Goal: Check status: Check status

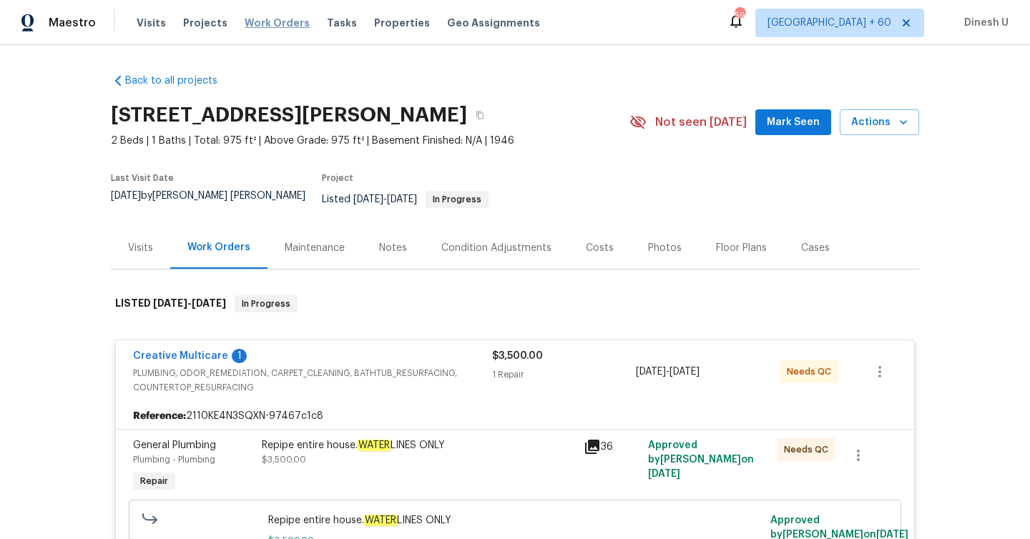
click at [251, 27] on span "Work Orders" at bounding box center [277, 23] width 65 height 14
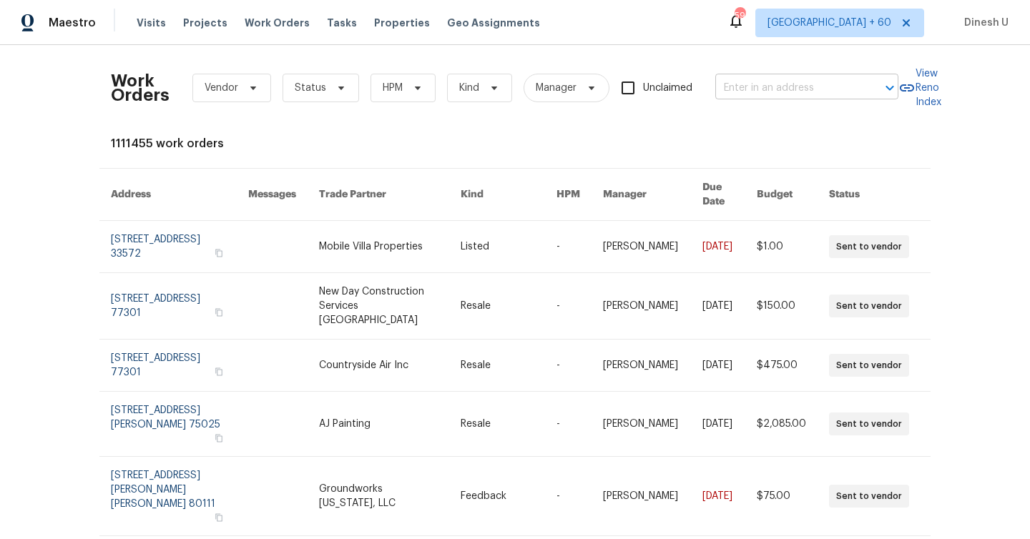
click at [743, 89] on input "text" at bounding box center [786, 88] width 143 height 22
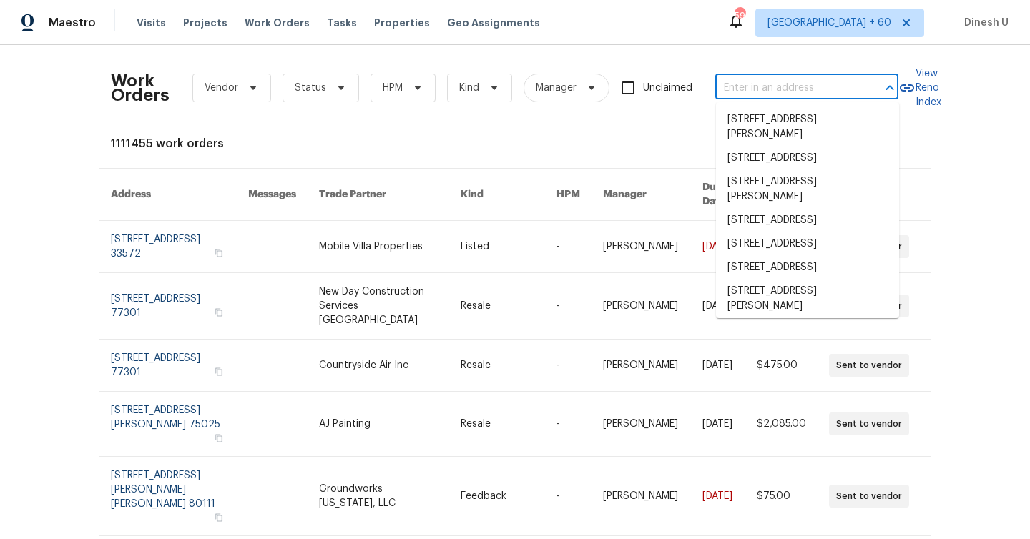
paste input "12511 Calvert Hills Dr, Beltsville, MD 20705"
type input "12511 Calvert Hills Dr, Beltsville, MD 20705"
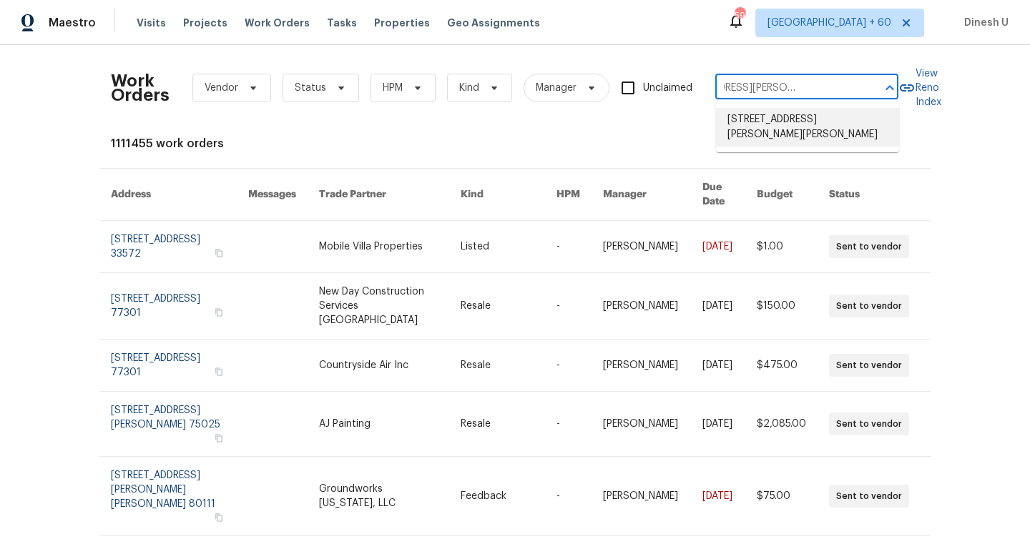
click at [735, 131] on li "12511 Calvert Hills Dr, Beltsville, MD 20705" at bounding box center [807, 127] width 183 height 39
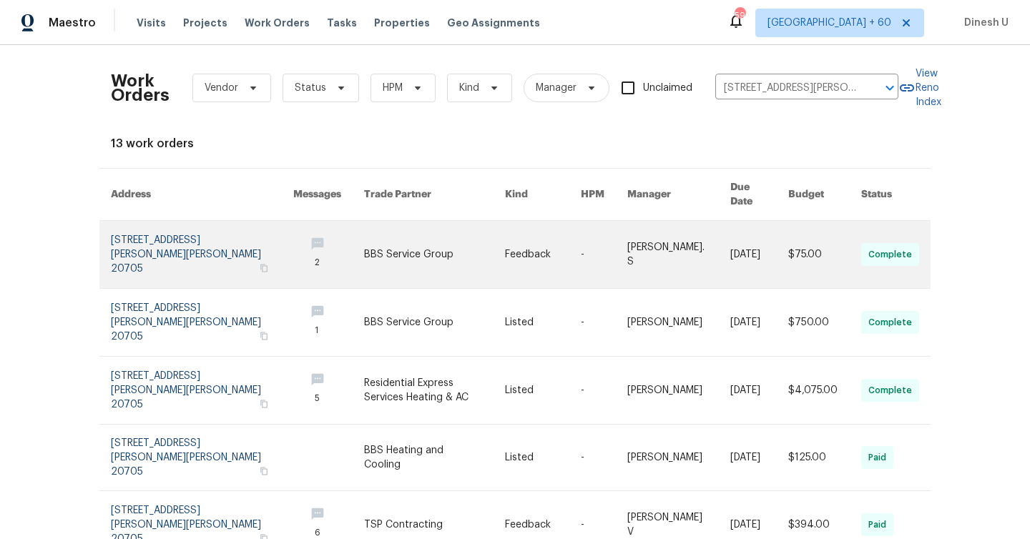
click at [132, 249] on link at bounding box center [202, 254] width 182 height 67
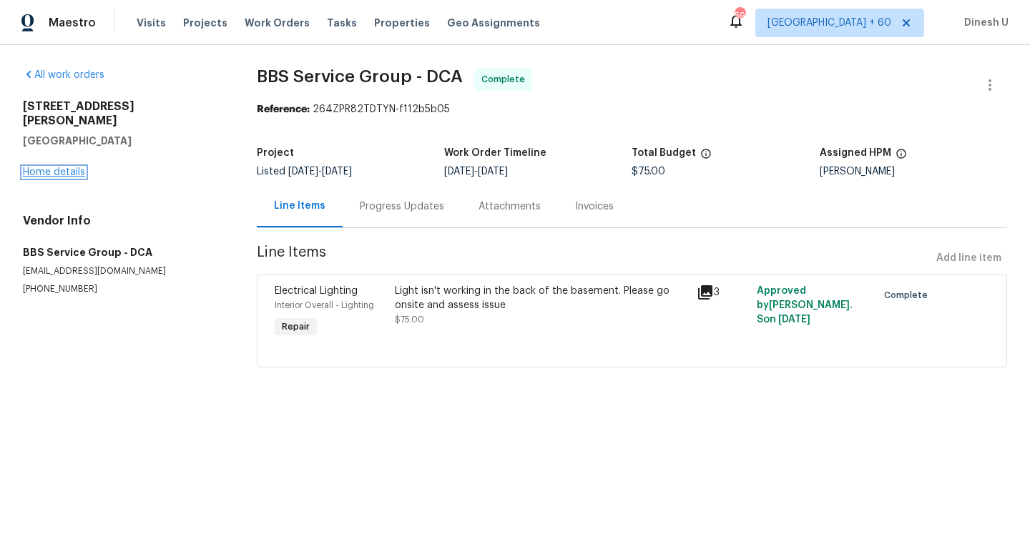
click at [54, 167] on link "Home details" at bounding box center [54, 172] width 62 height 10
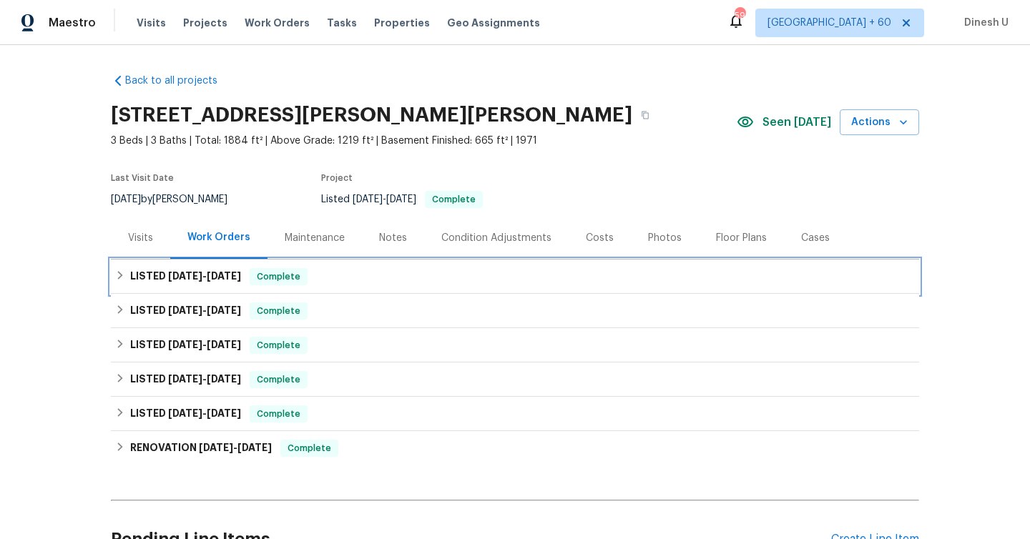
click at [196, 277] on span "7/30/25" at bounding box center [185, 276] width 34 height 10
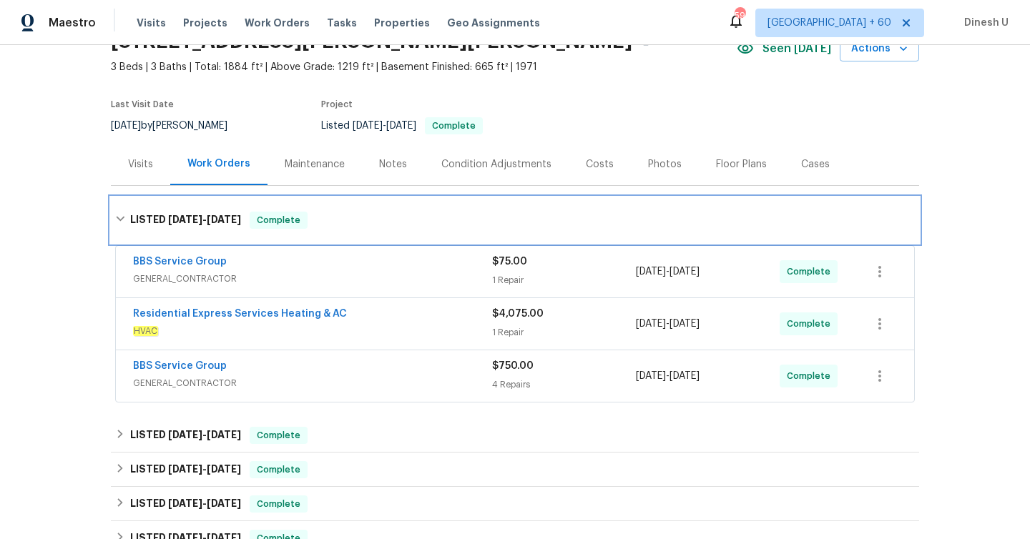
scroll to position [203, 0]
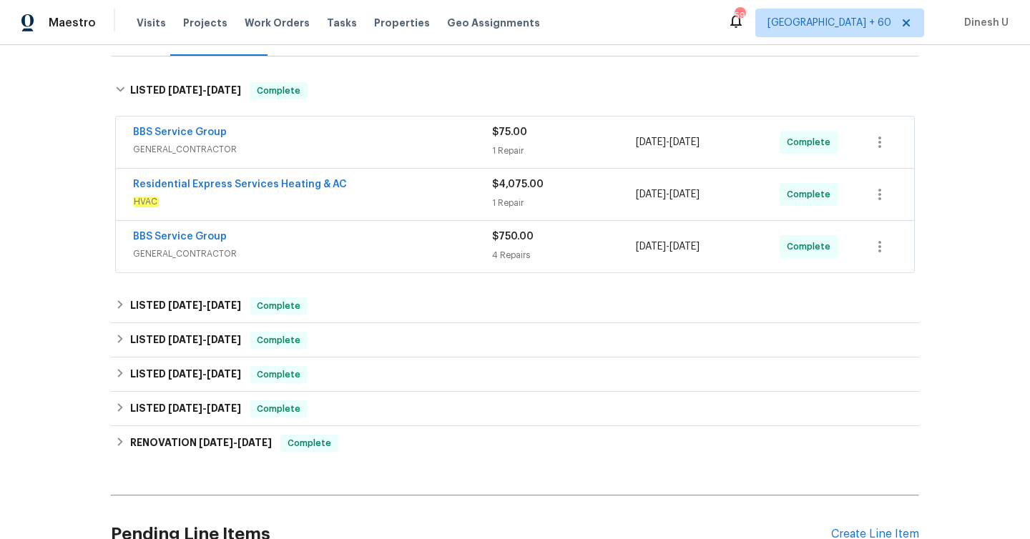
click at [496, 149] on div "1 Repair" at bounding box center [564, 151] width 144 height 14
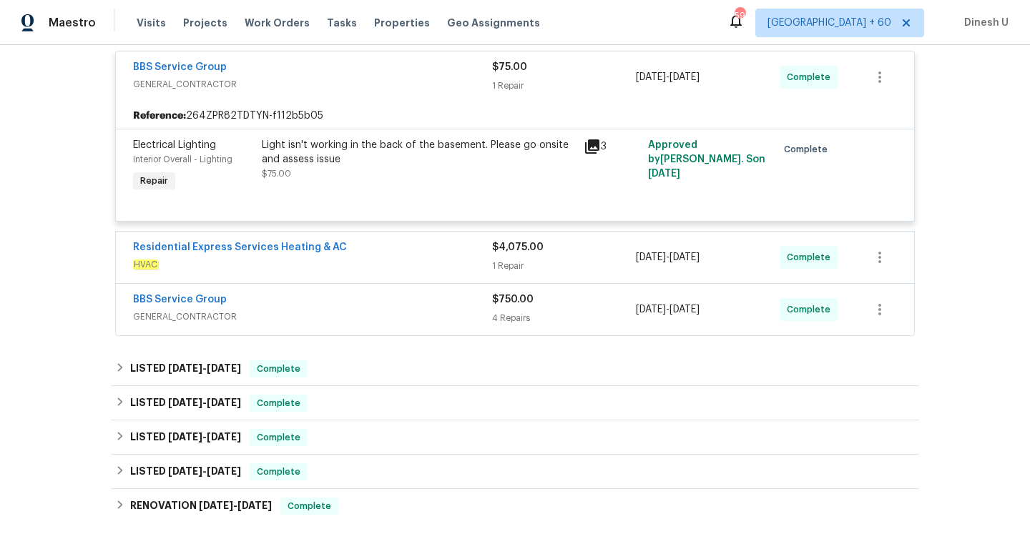
scroll to position [333, 0]
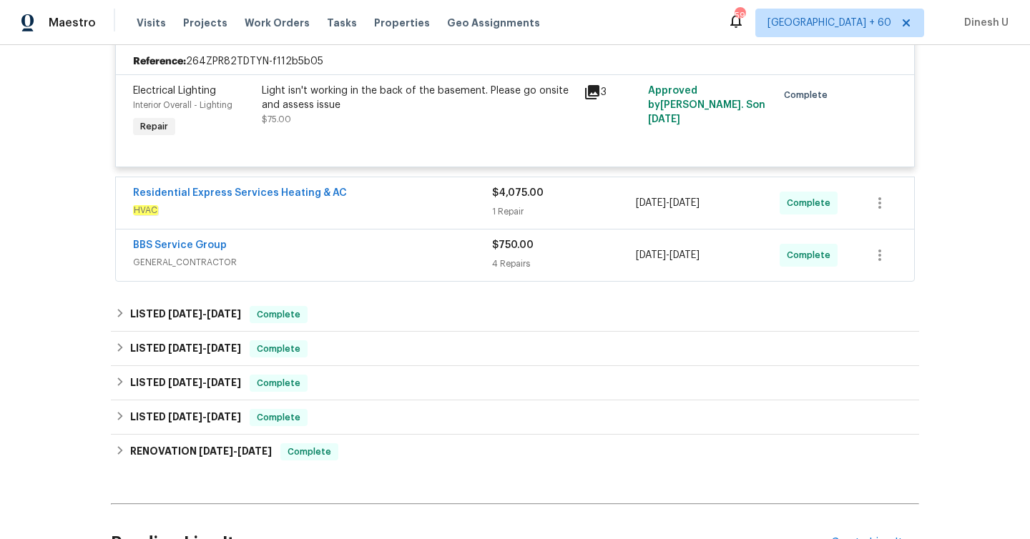
click at [503, 217] on div "1 Repair" at bounding box center [564, 212] width 144 height 14
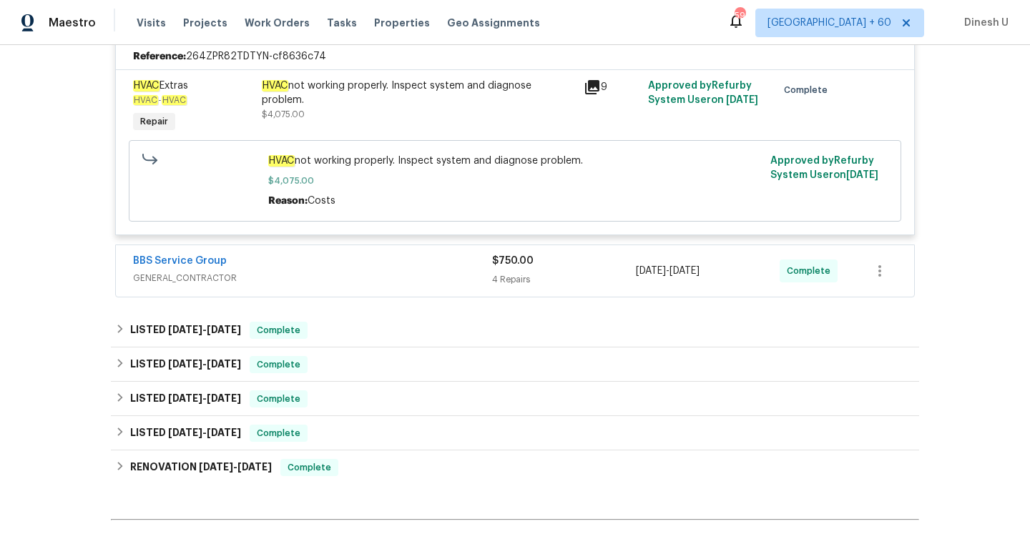
scroll to position [561, 0]
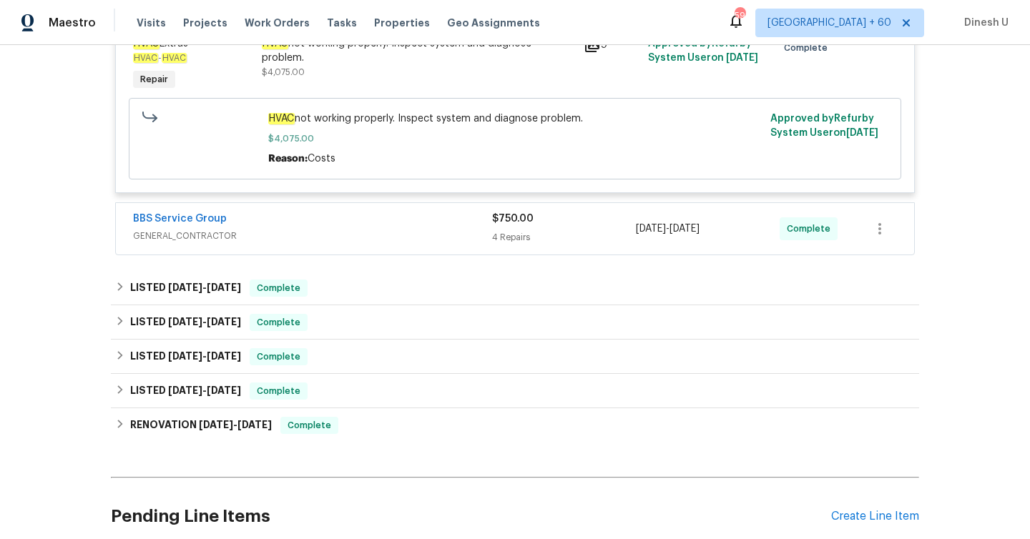
click at [491, 237] on span "GENERAL_CONTRACTOR" at bounding box center [312, 236] width 359 height 14
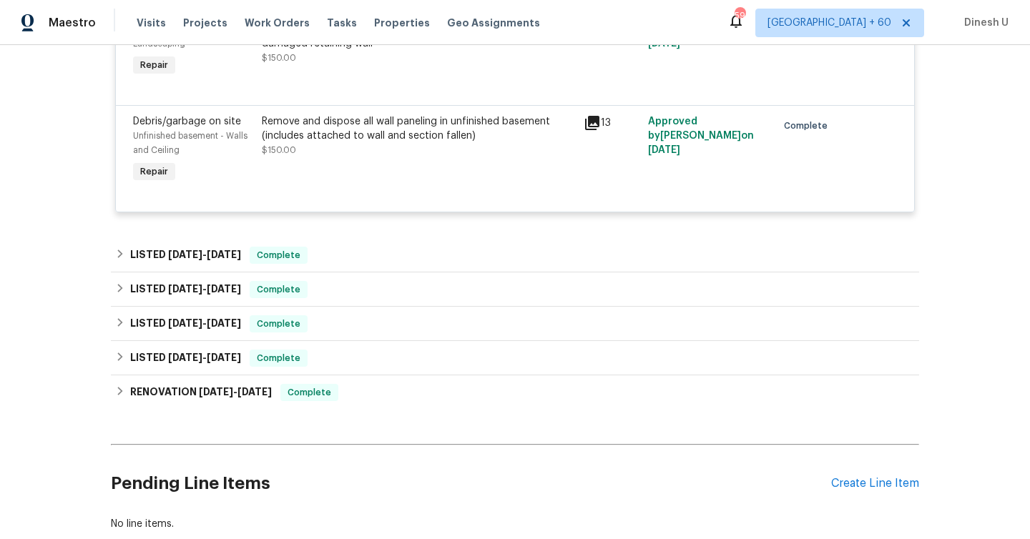
scroll to position [1092, 0]
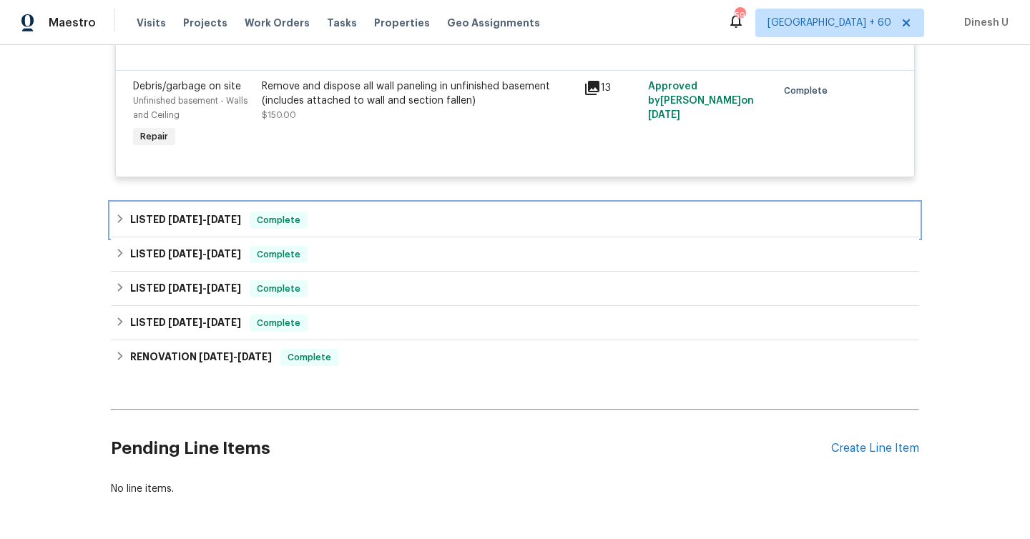
click at [241, 215] on div "LISTED 6/25/25 - 6/26/25 Complete" at bounding box center [515, 220] width 808 height 34
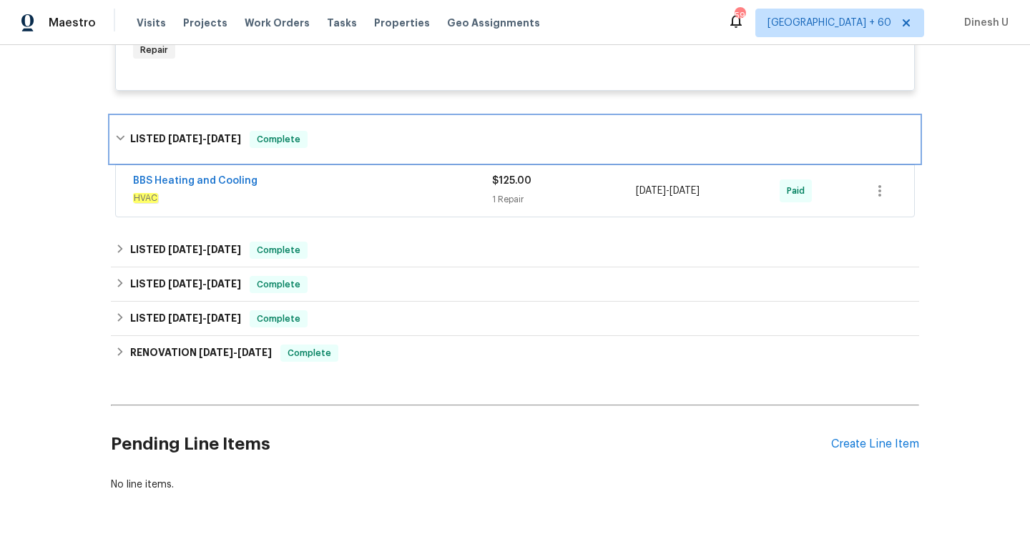
scroll to position [1187, 0]
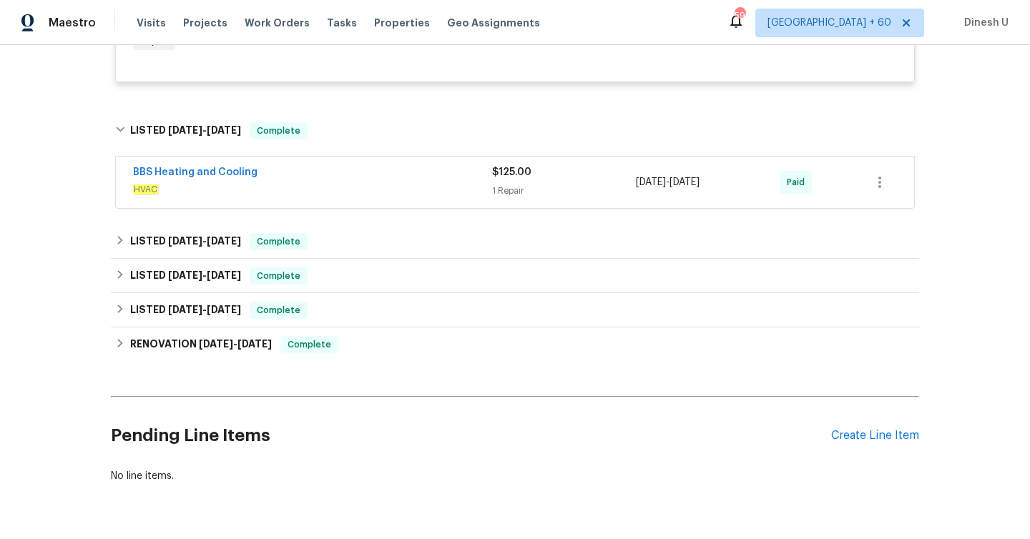
click at [508, 198] on div "1 Repair" at bounding box center [564, 191] width 144 height 14
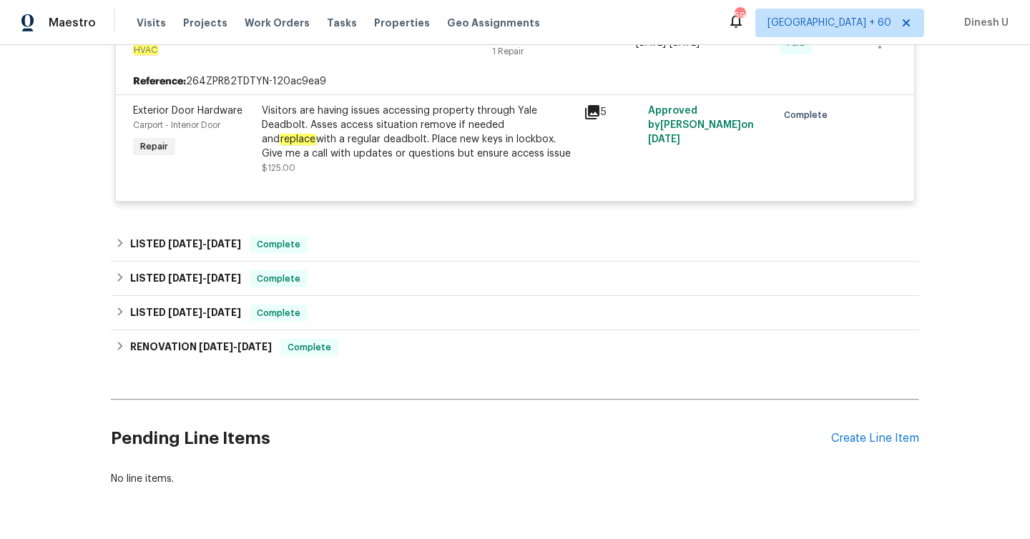
scroll to position [1373, 0]
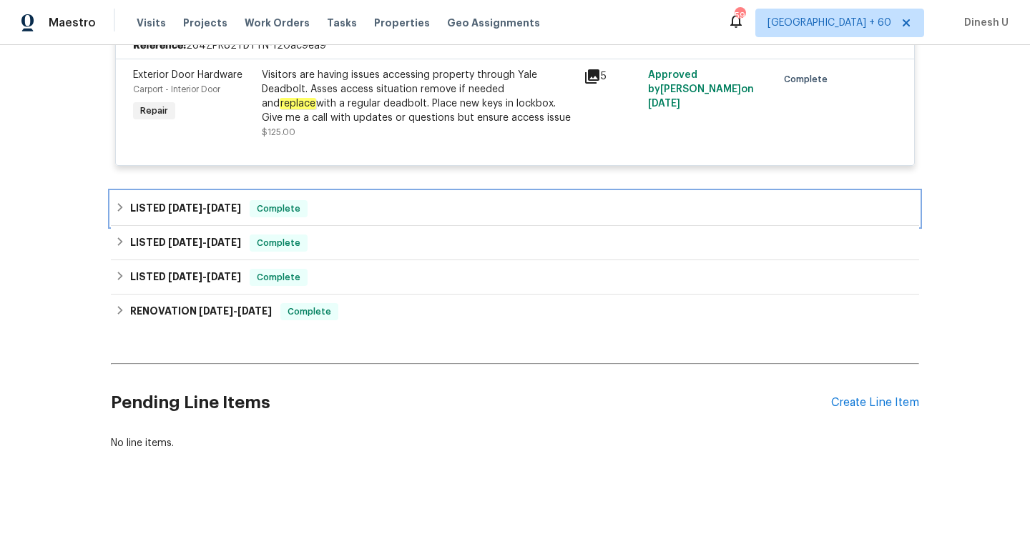
click at [234, 212] on span "5/30/25" at bounding box center [224, 208] width 34 height 10
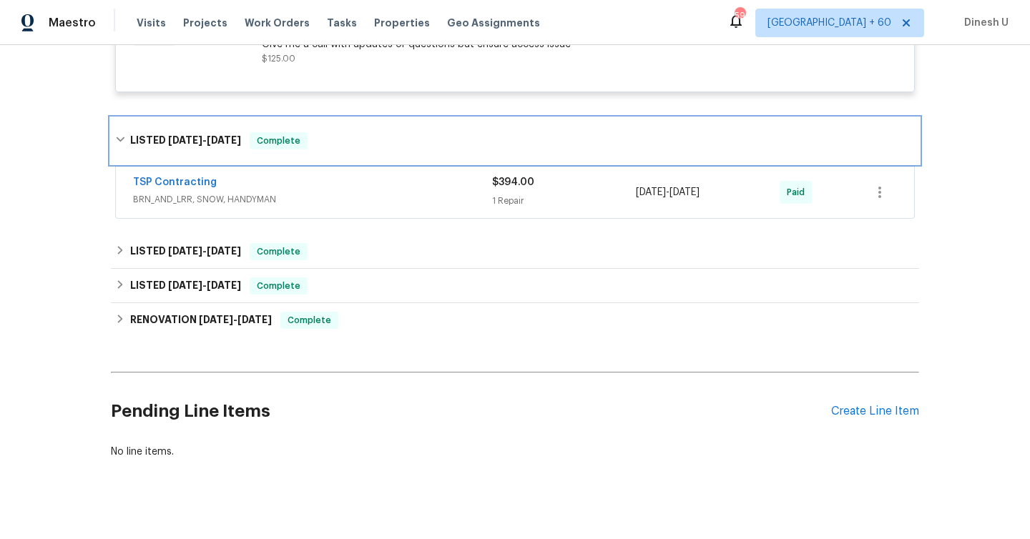
scroll to position [1467, 0]
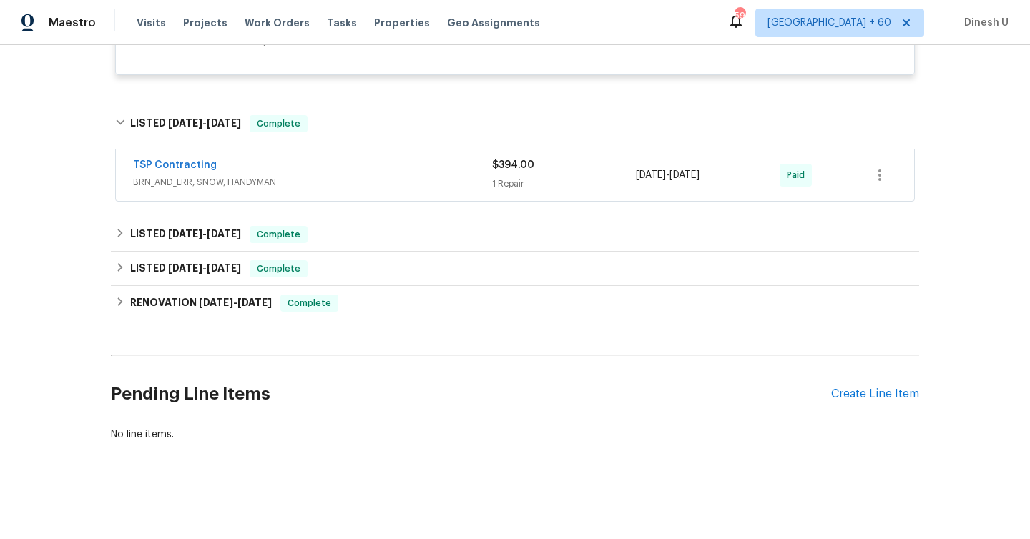
click at [513, 180] on div "1 Repair" at bounding box center [564, 184] width 144 height 14
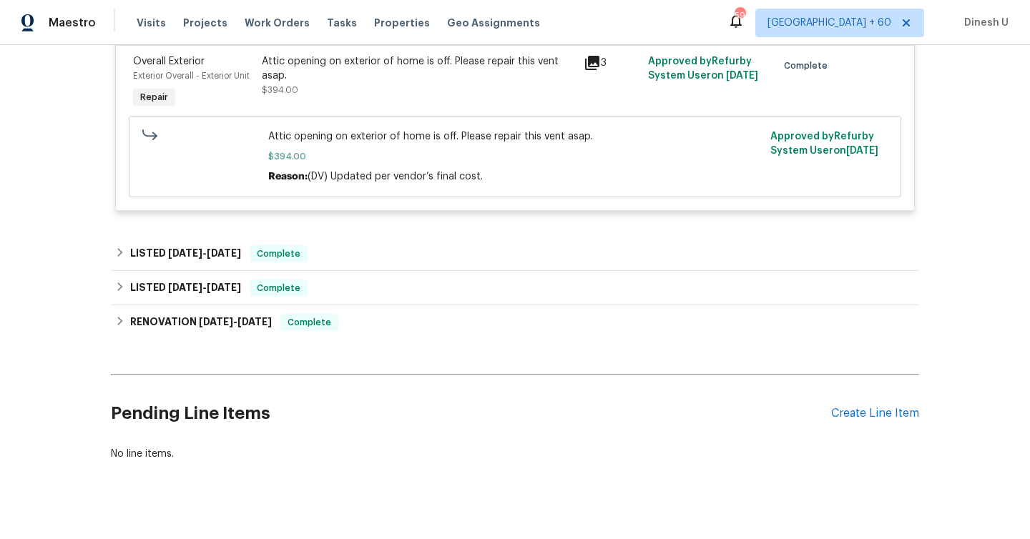
scroll to position [1680, 0]
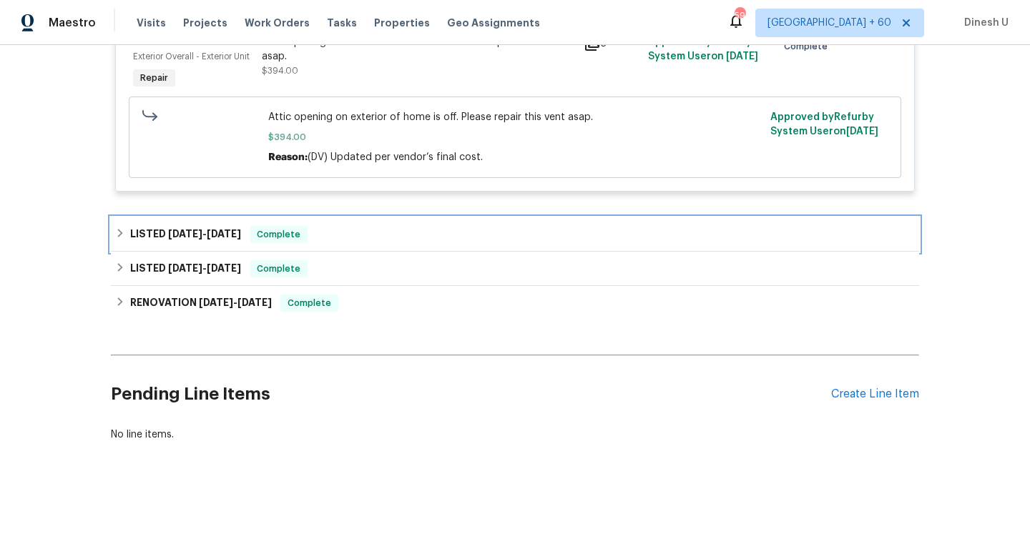
click at [201, 223] on div "LISTED 3/25/25 - 3/27/25 Complete" at bounding box center [515, 234] width 808 height 34
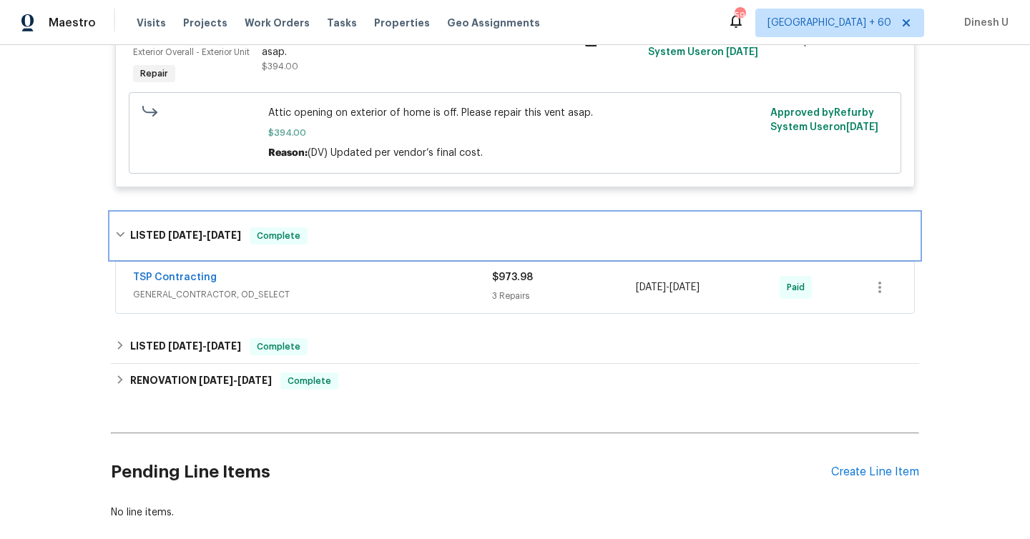
scroll to position [1762, 0]
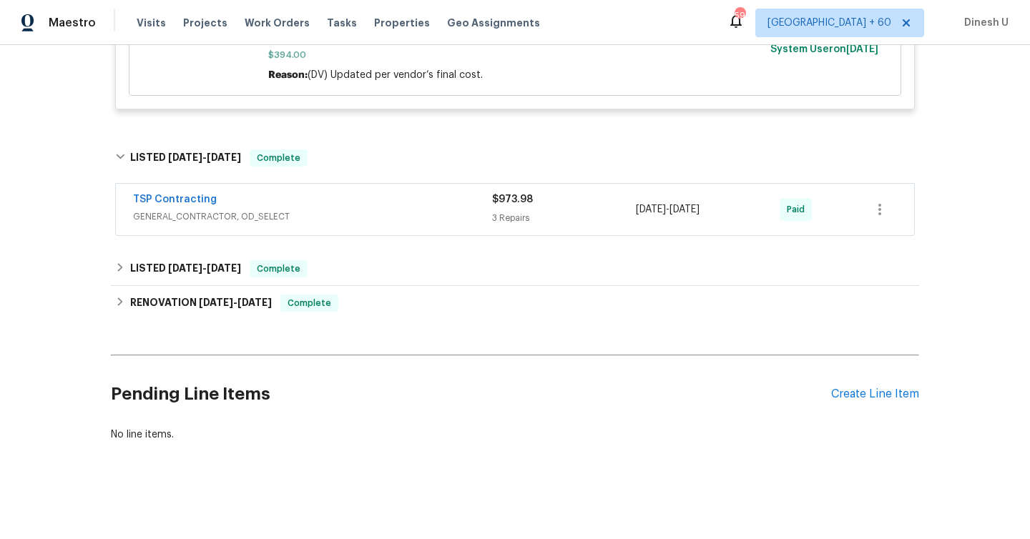
click at [493, 203] on span "$973.98" at bounding box center [512, 200] width 41 height 10
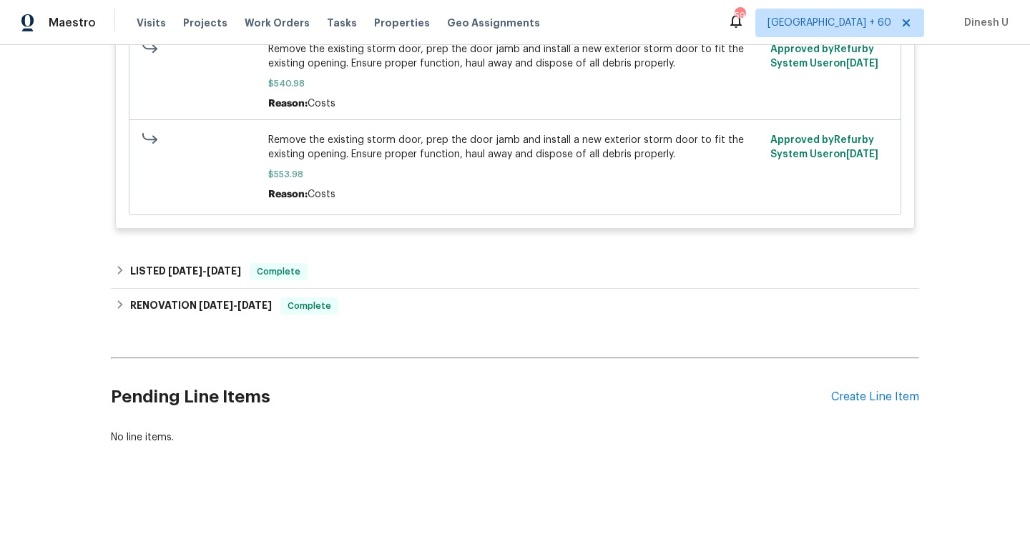
scroll to position [2517, 0]
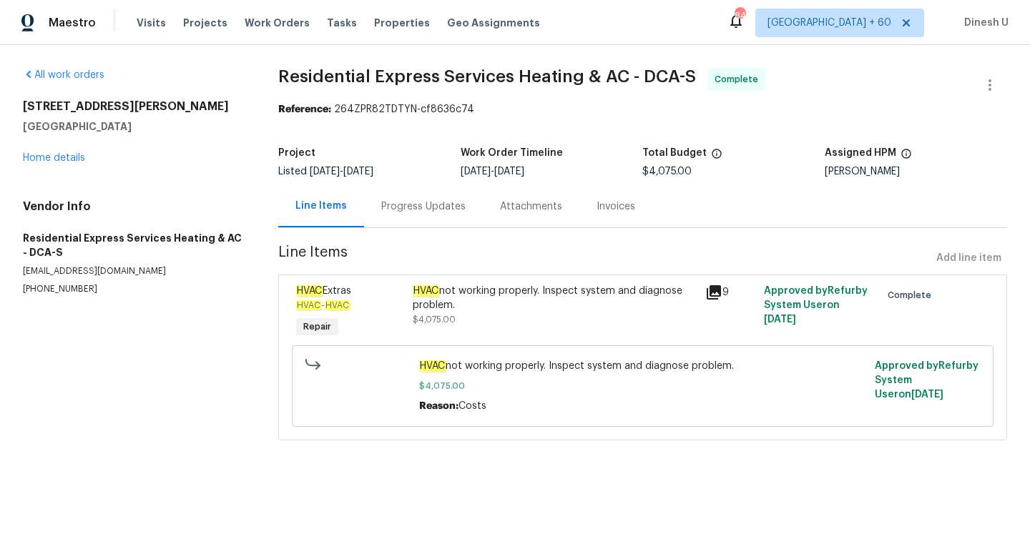
click at [423, 210] on div "Progress Updates" at bounding box center [423, 207] width 84 height 14
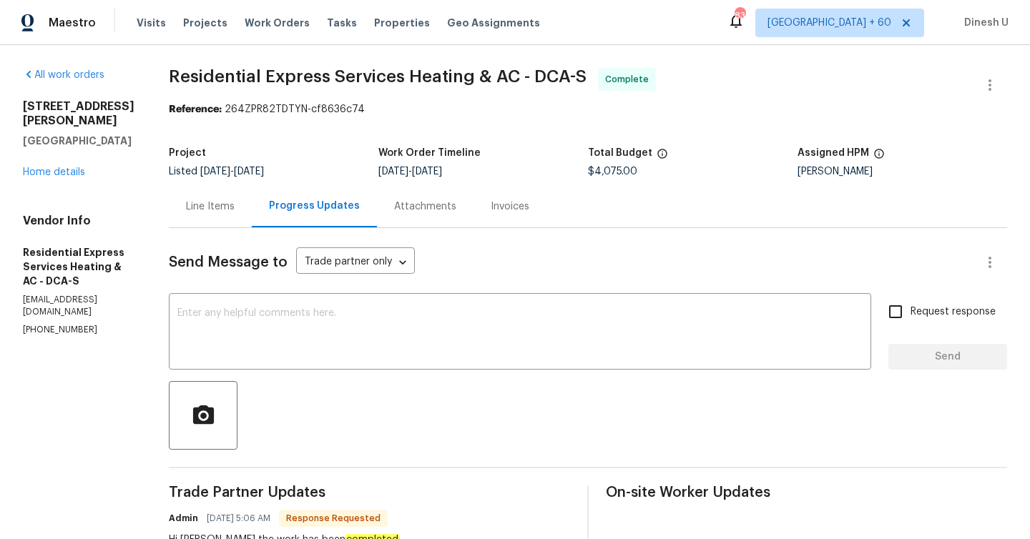
click at [491, 202] on div "Invoices" at bounding box center [510, 207] width 39 height 14
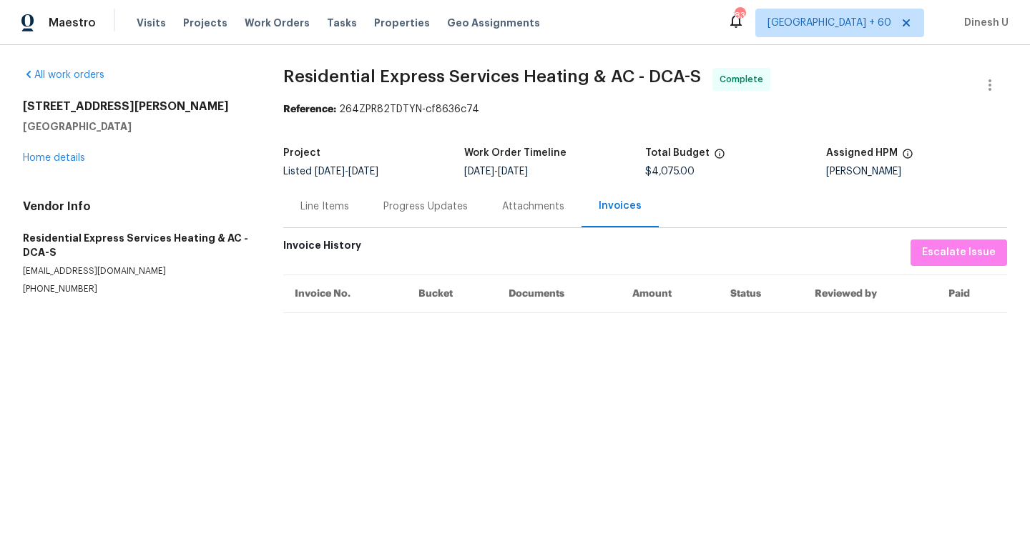
click at [327, 208] on div "Line Items" at bounding box center [324, 207] width 49 height 14
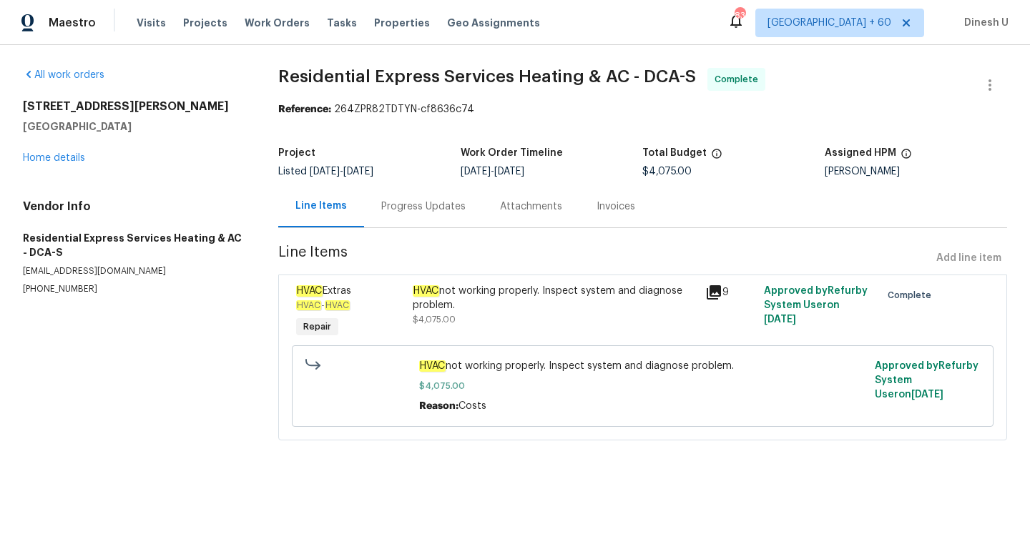
click at [407, 214] on div "Progress Updates" at bounding box center [423, 206] width 119 height 42
